Goal: Information Seeking & Learning: Learn about a topic

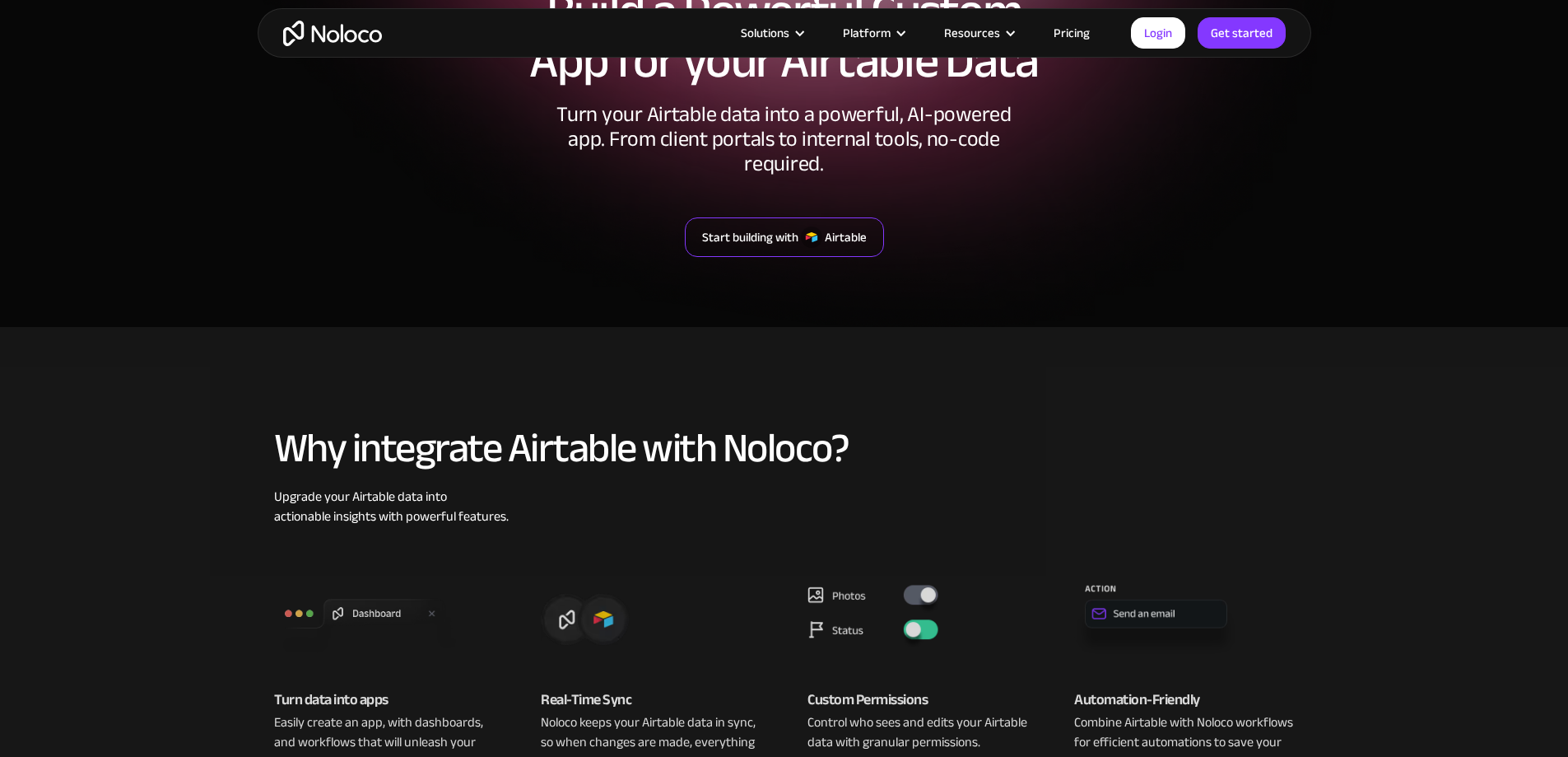
scroll to position [165, 0]
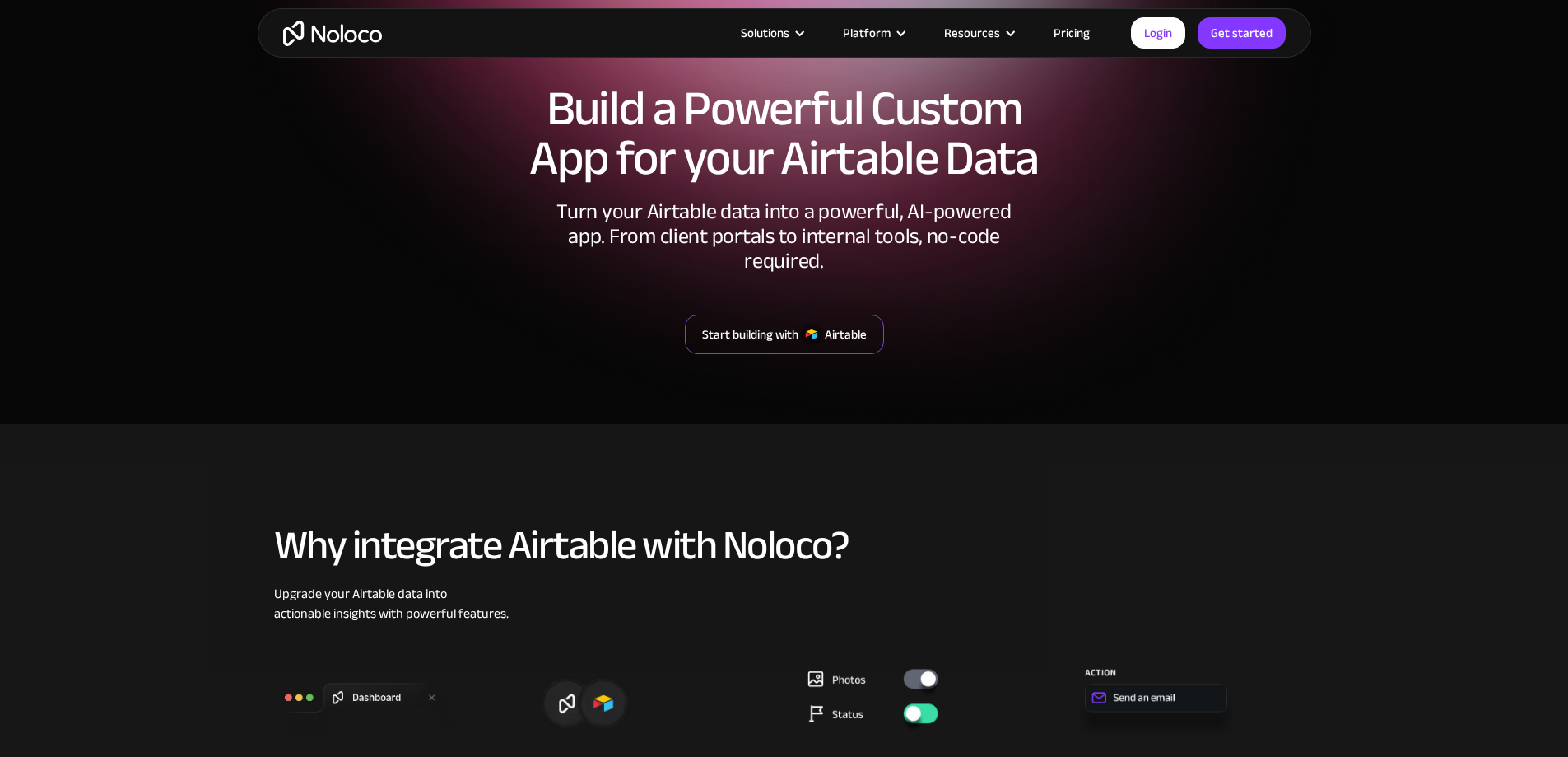
click at [812, 324] on img at bounding box center [811, 334] width 21 height 21
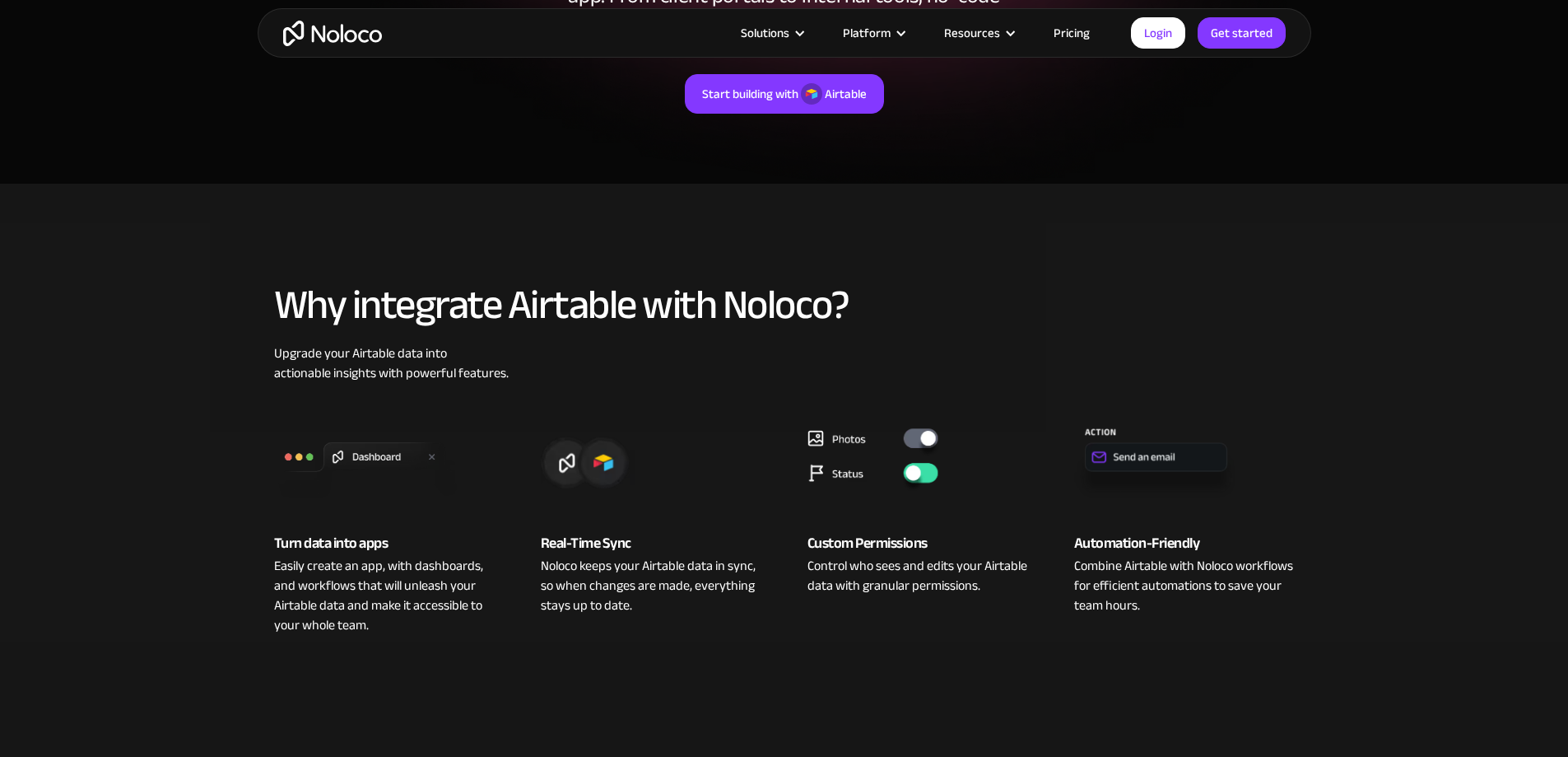
scroll to position [0, 0]
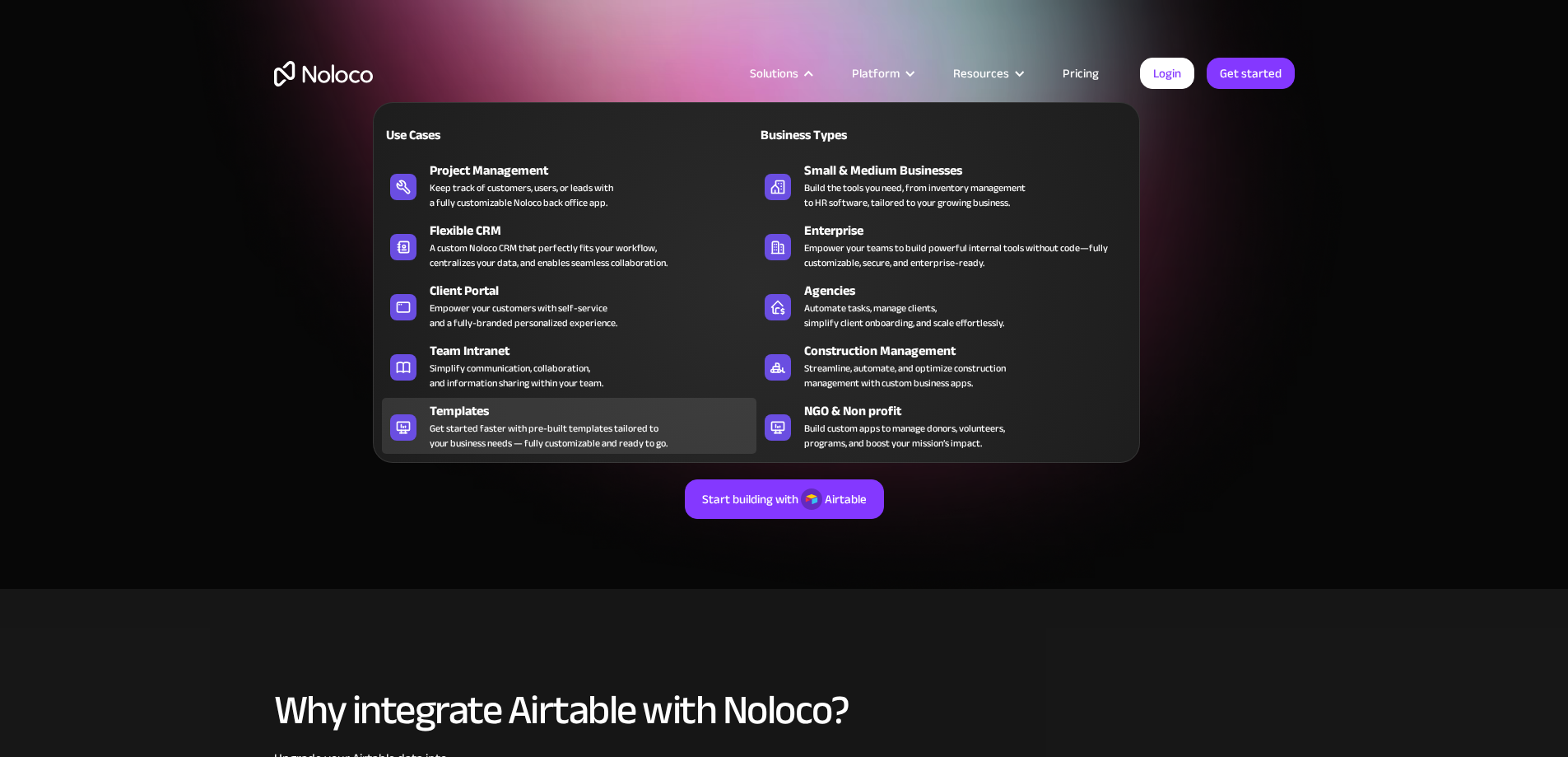
click at [518, 420] on div "Templates" at bounding box center [597, 411] width 334 height 20
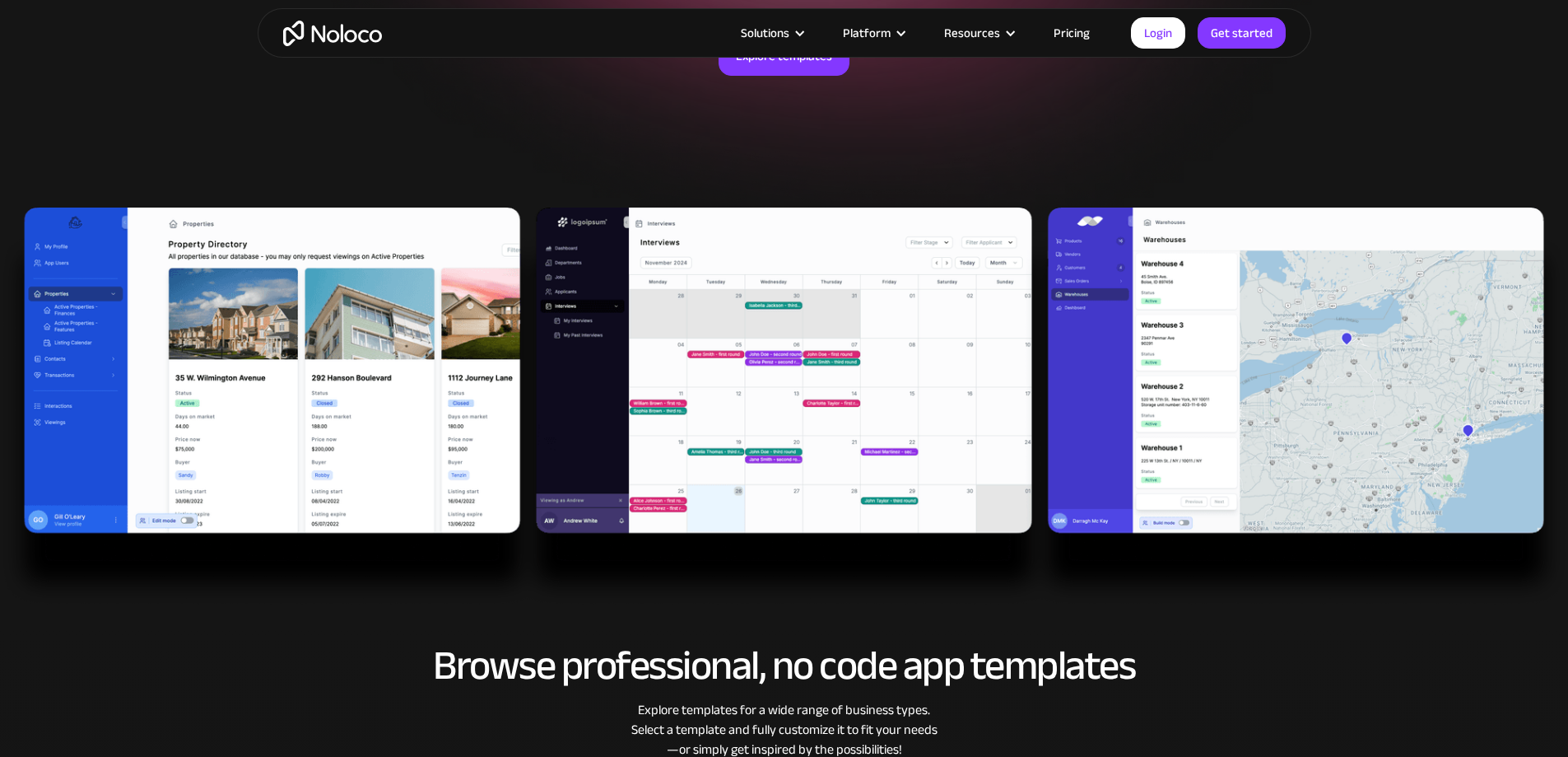
scroll to position [329, 0]
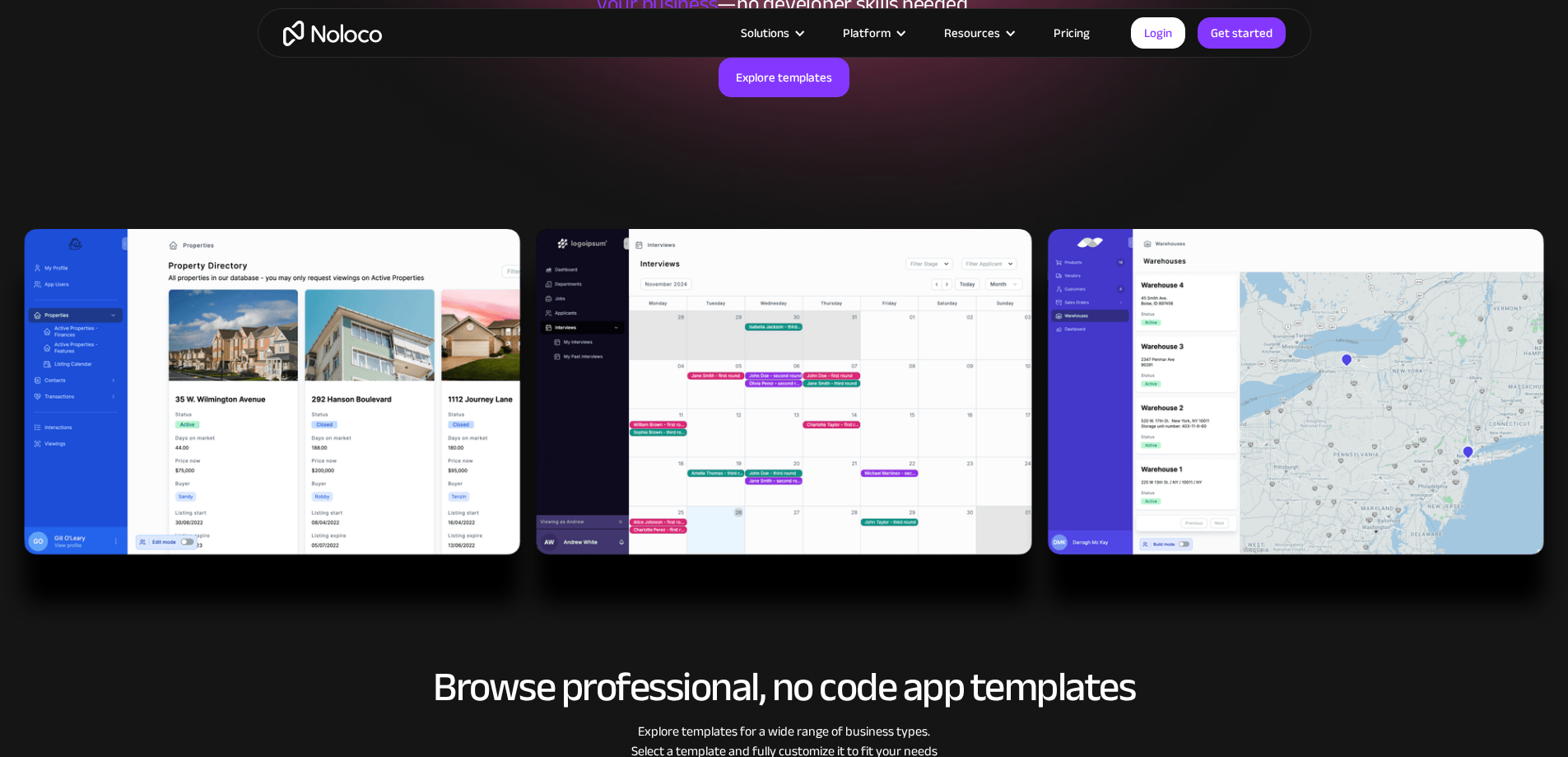
click at [827, 390] on img at bounding box center [784, 428] width 1568 height 399
click at [411, 394] on img at bounding box center [784, 428] width 1568 height 399
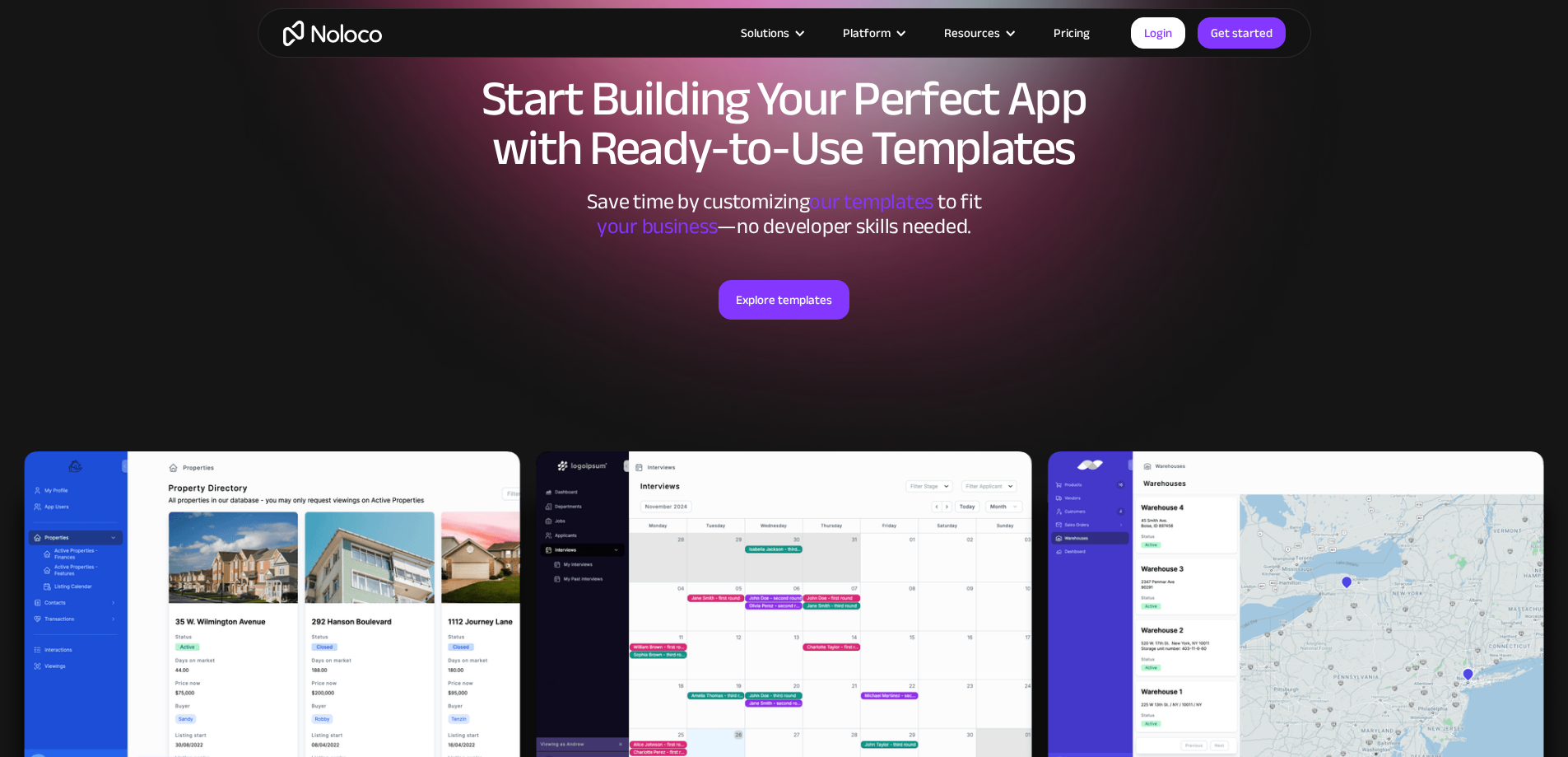
scroll to position [82, 0]
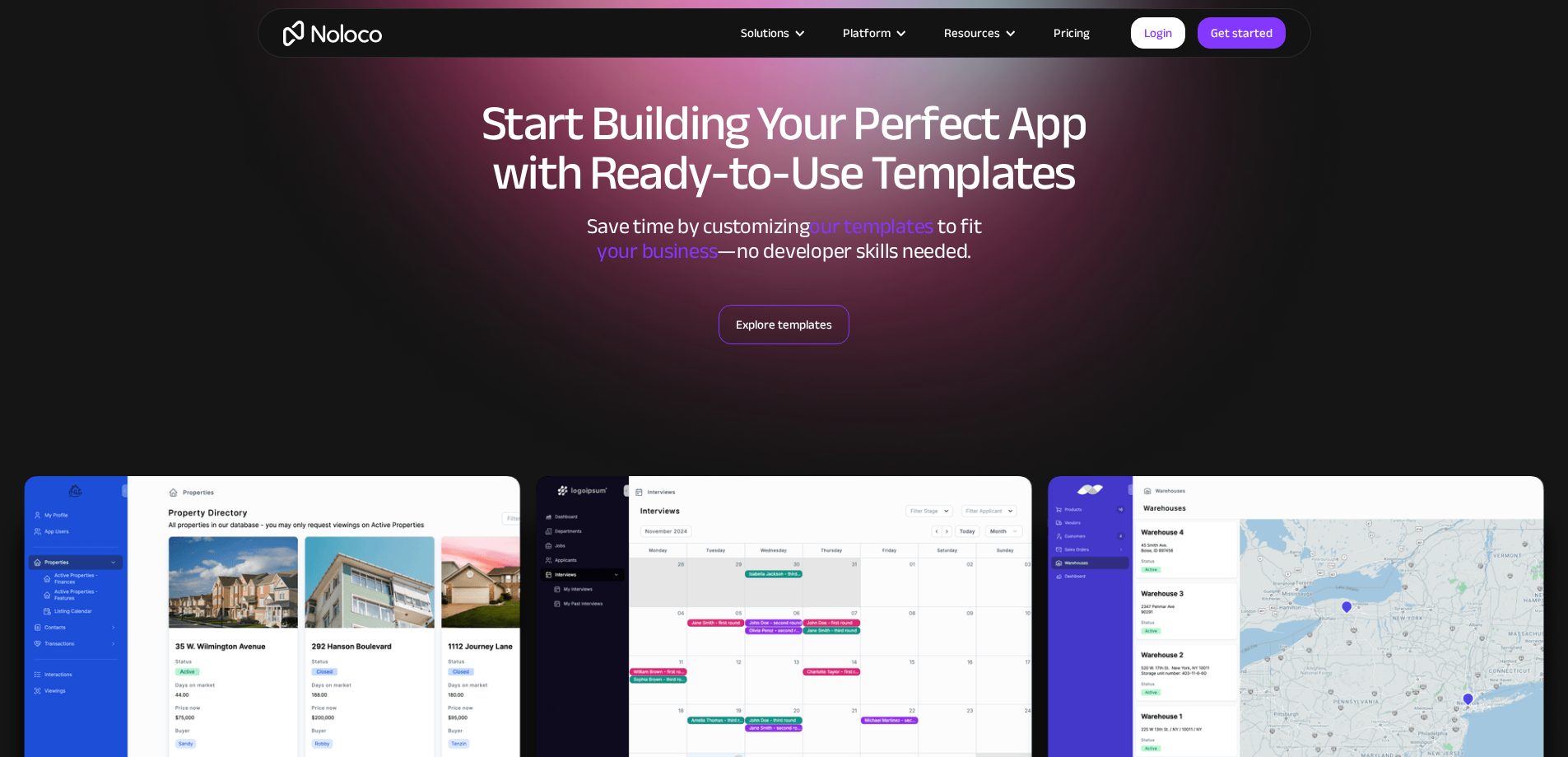
click at [804, 321] on link "Explore templates" at bounding box center [784, 324] width 131 height 39
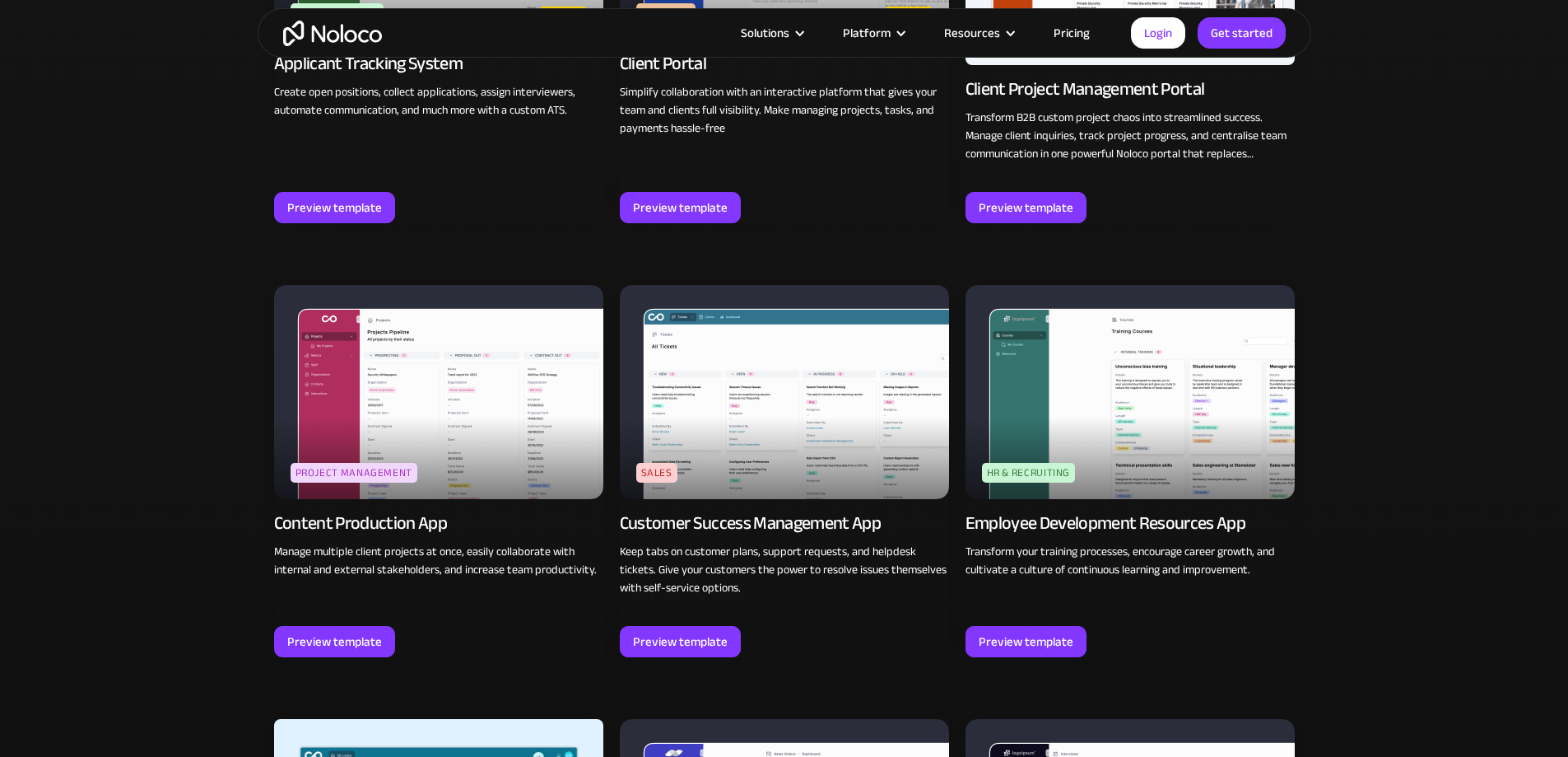
scroll to position [1471, 0]
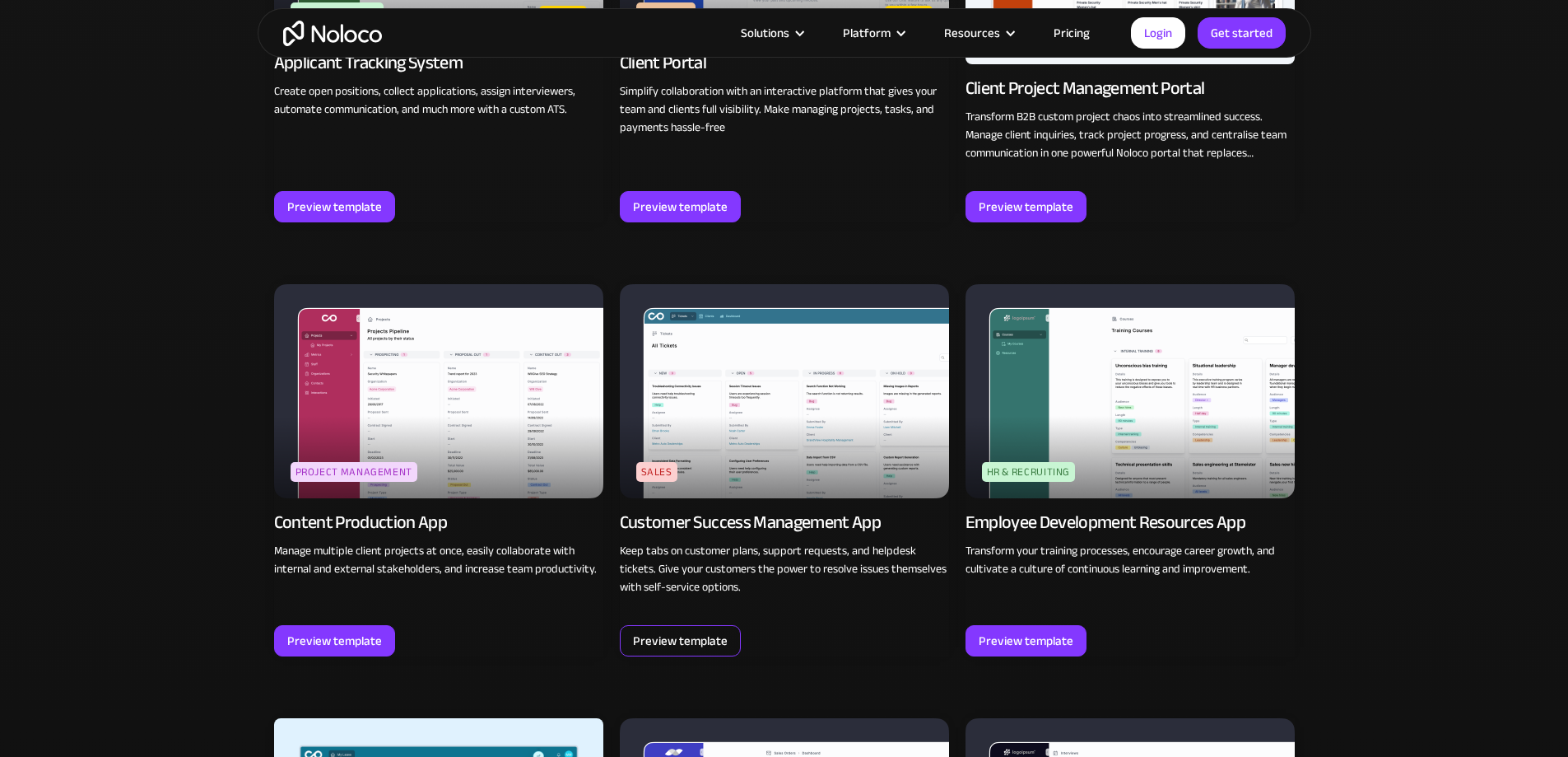
click at [691, 636] on div "Preview template" at bounding box center [680, 640] width 94 height 21
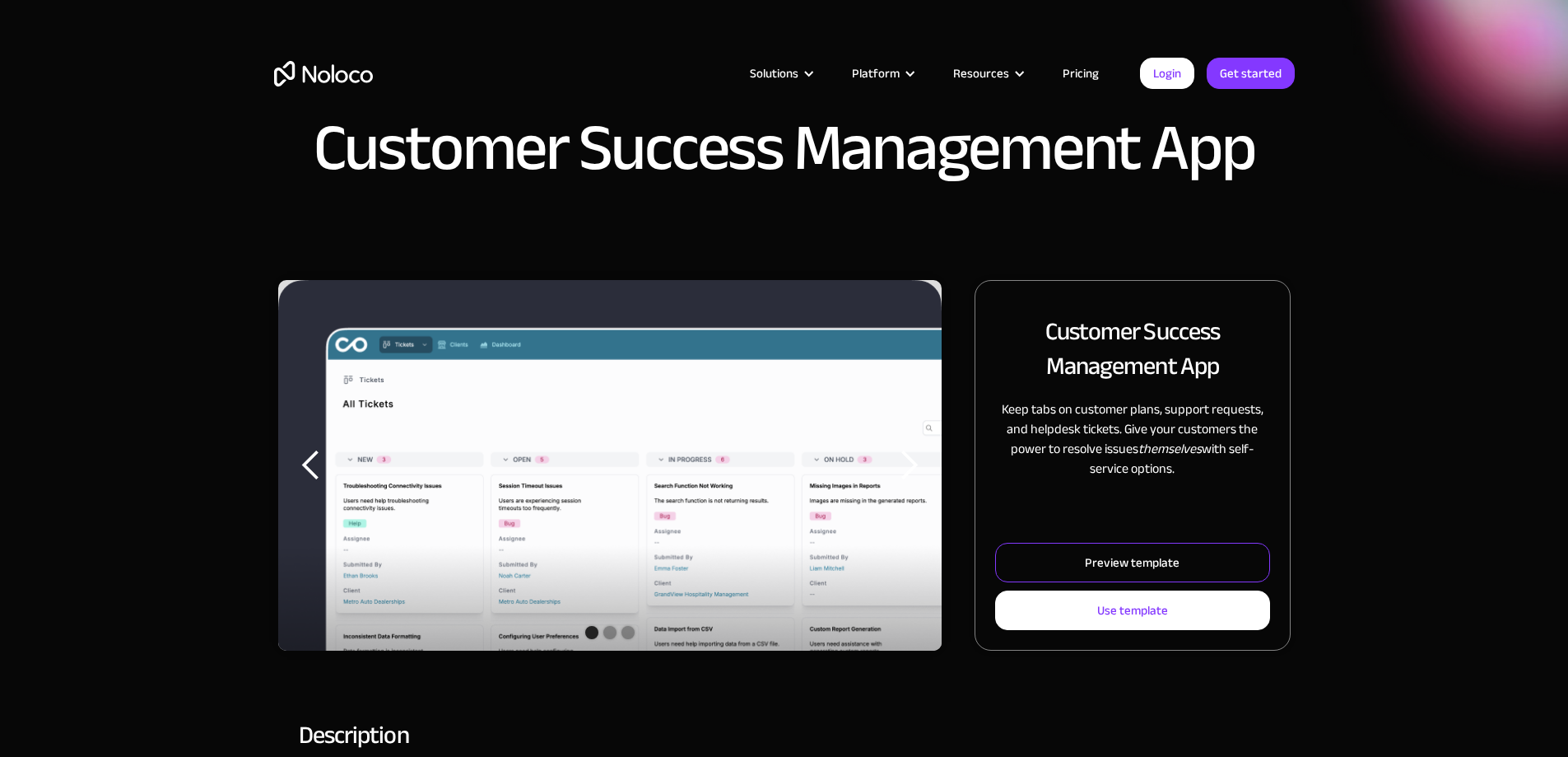
click at [1107, 573] on div "Preview template" at bounding box center [1132, 562] width 94 height 21
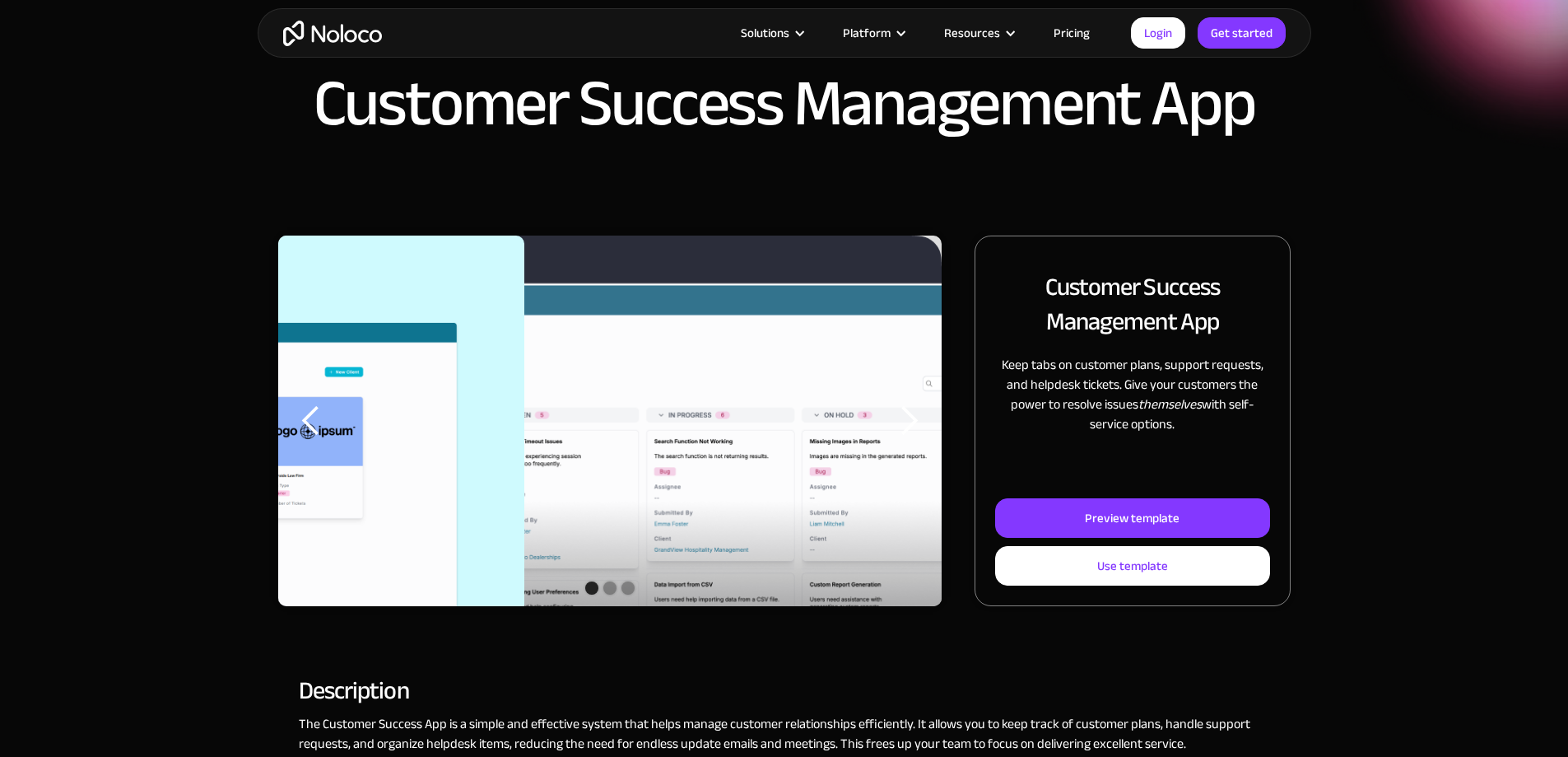
scroll to position [82, 0]
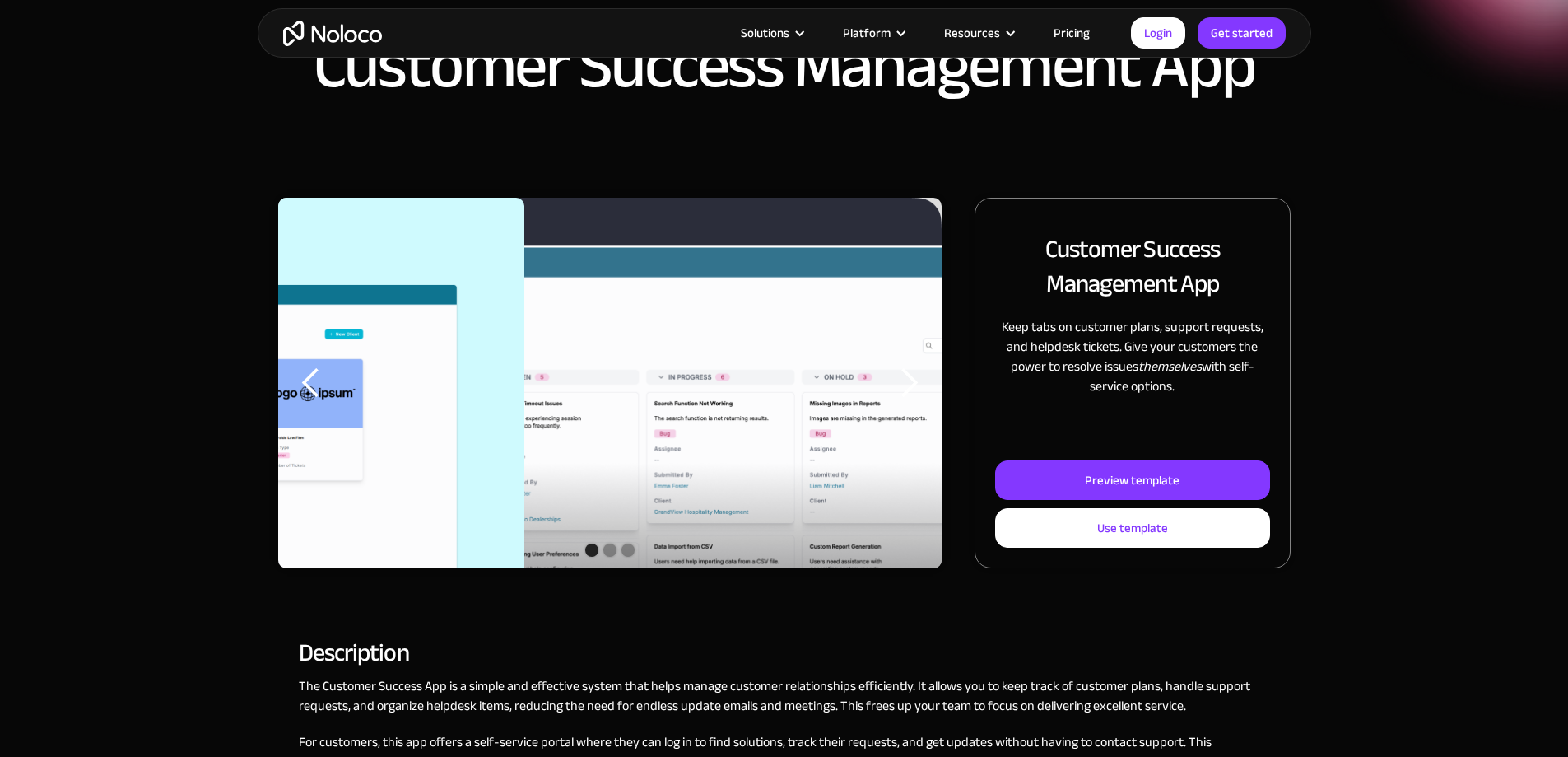
click at [328, 400] on div "previous slide" at bounding box center [312, 383] width 33 height 33
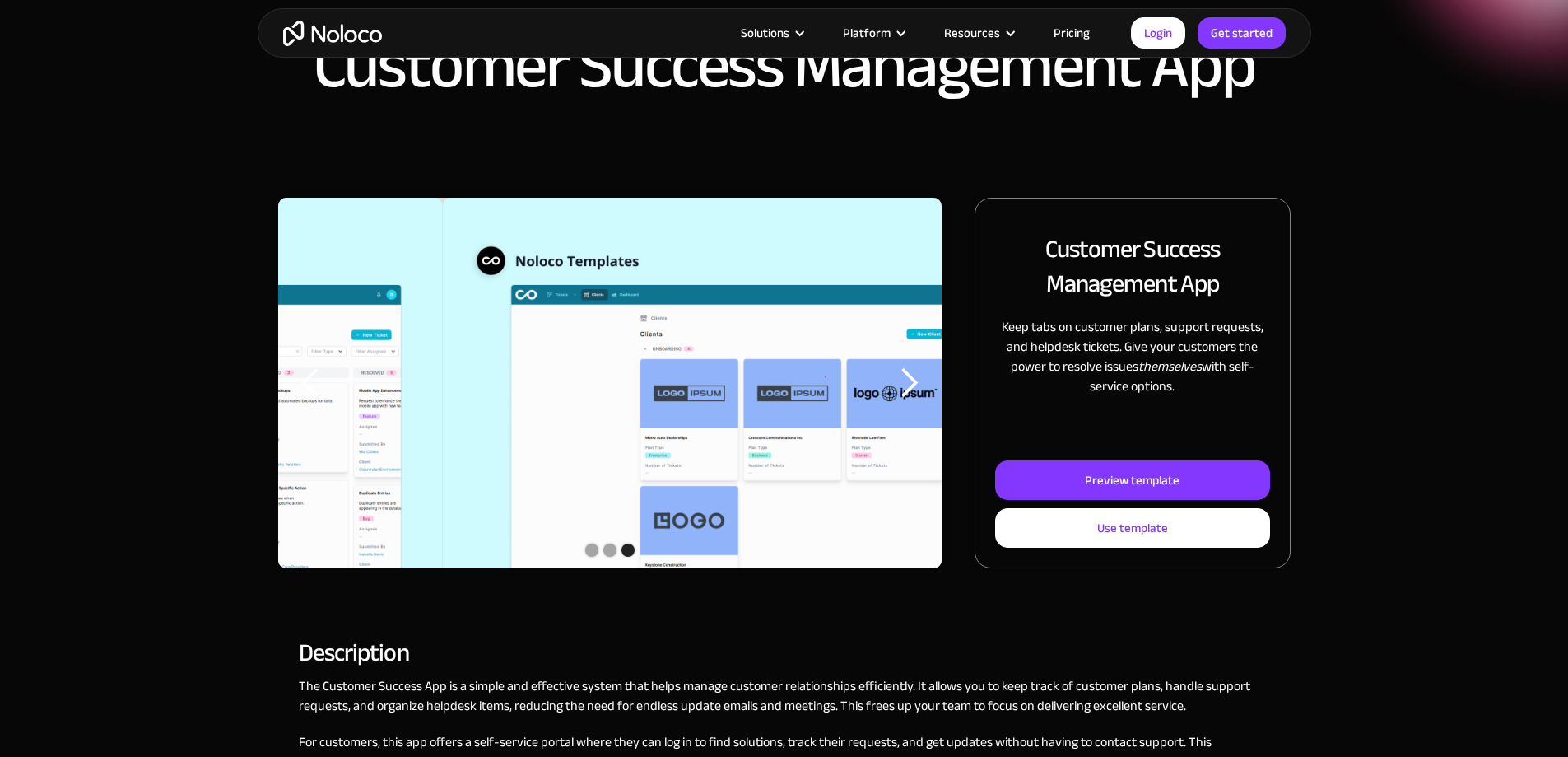
click at [328, 400] on div "previous slide" at bounding box center [312, 383] width 33 height 33
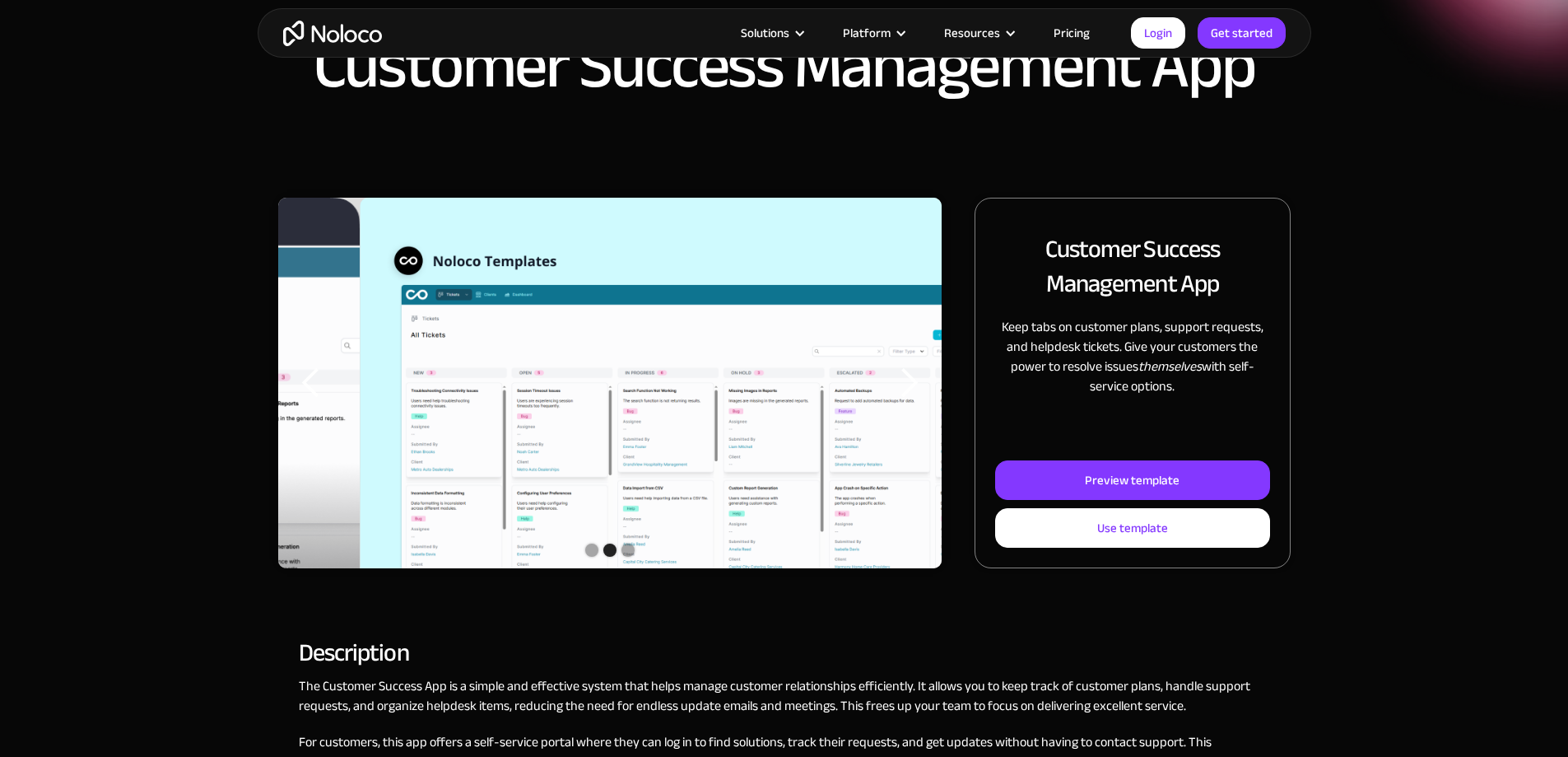
click at [328, 400] on div "previous slide" at bounding box center [312, 383] width 33 height 33
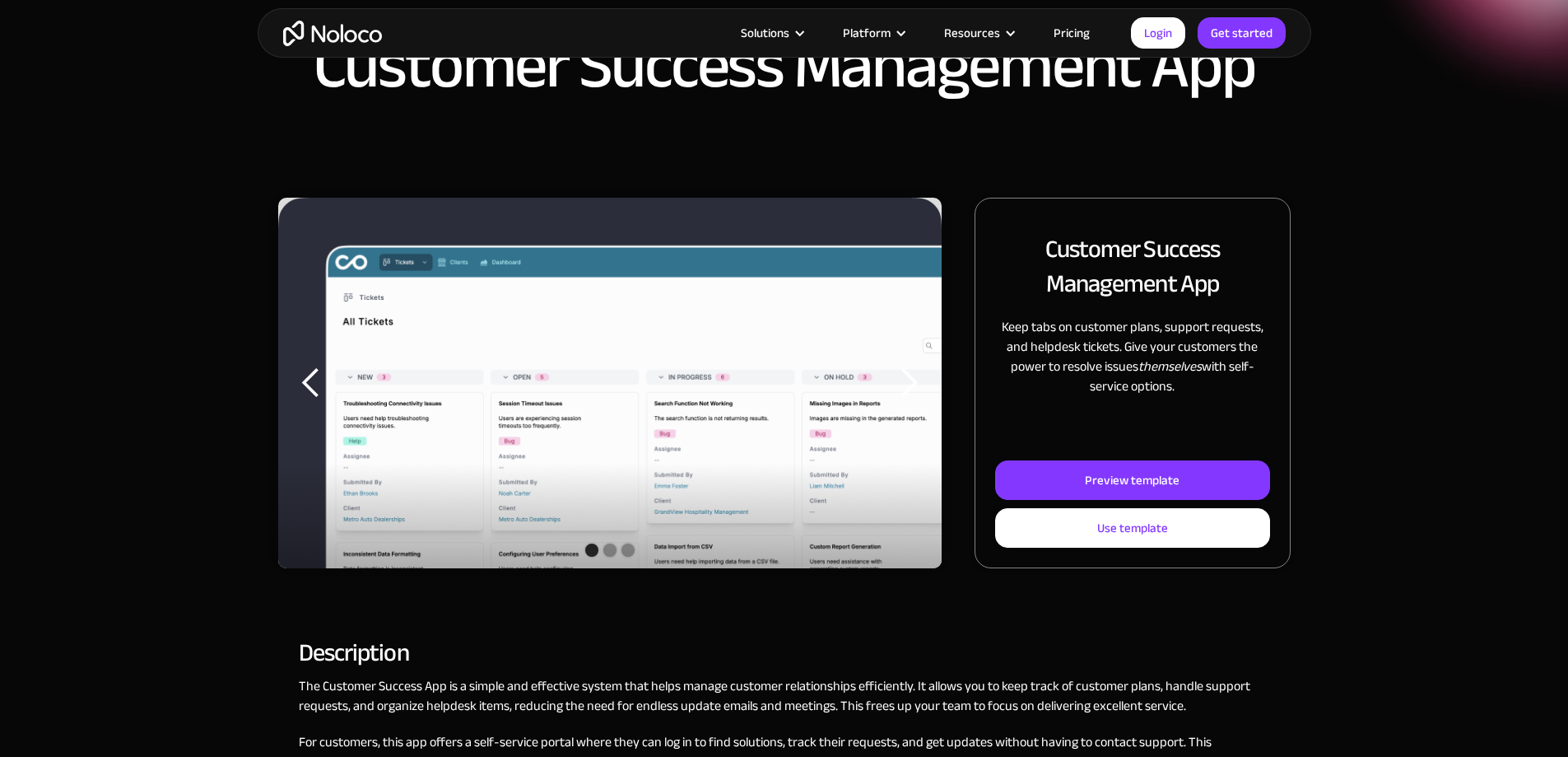
click at [328, 400] on div "previous slide" at bounding box center [312, 383] width 33 height 33
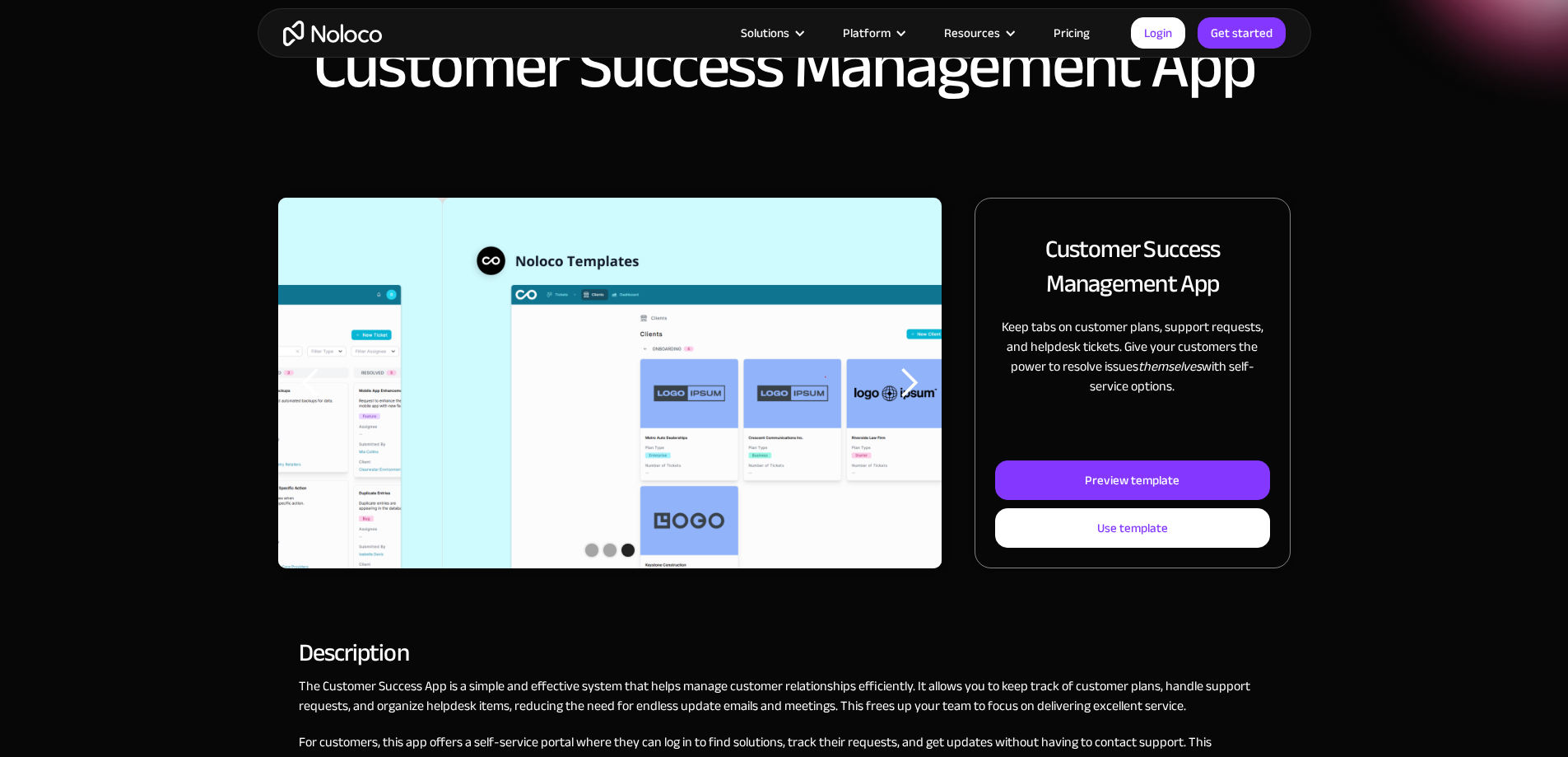
click at [328, 400] on div "previous slide" at bounding box center [312, 383] width 33 height 33
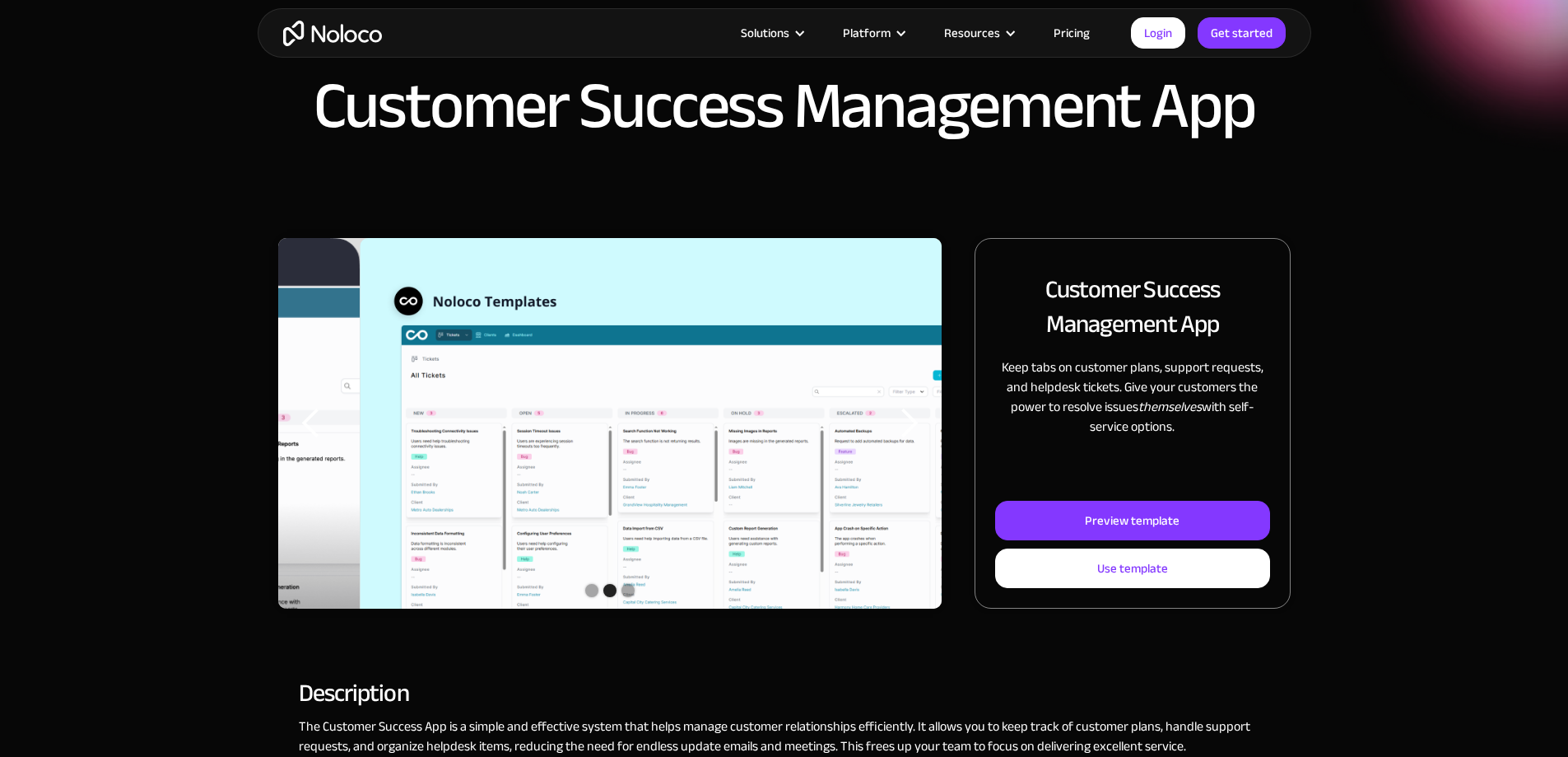
scroll to position [0, 0]
